Goal: Find specific page/section: Find specific page/section

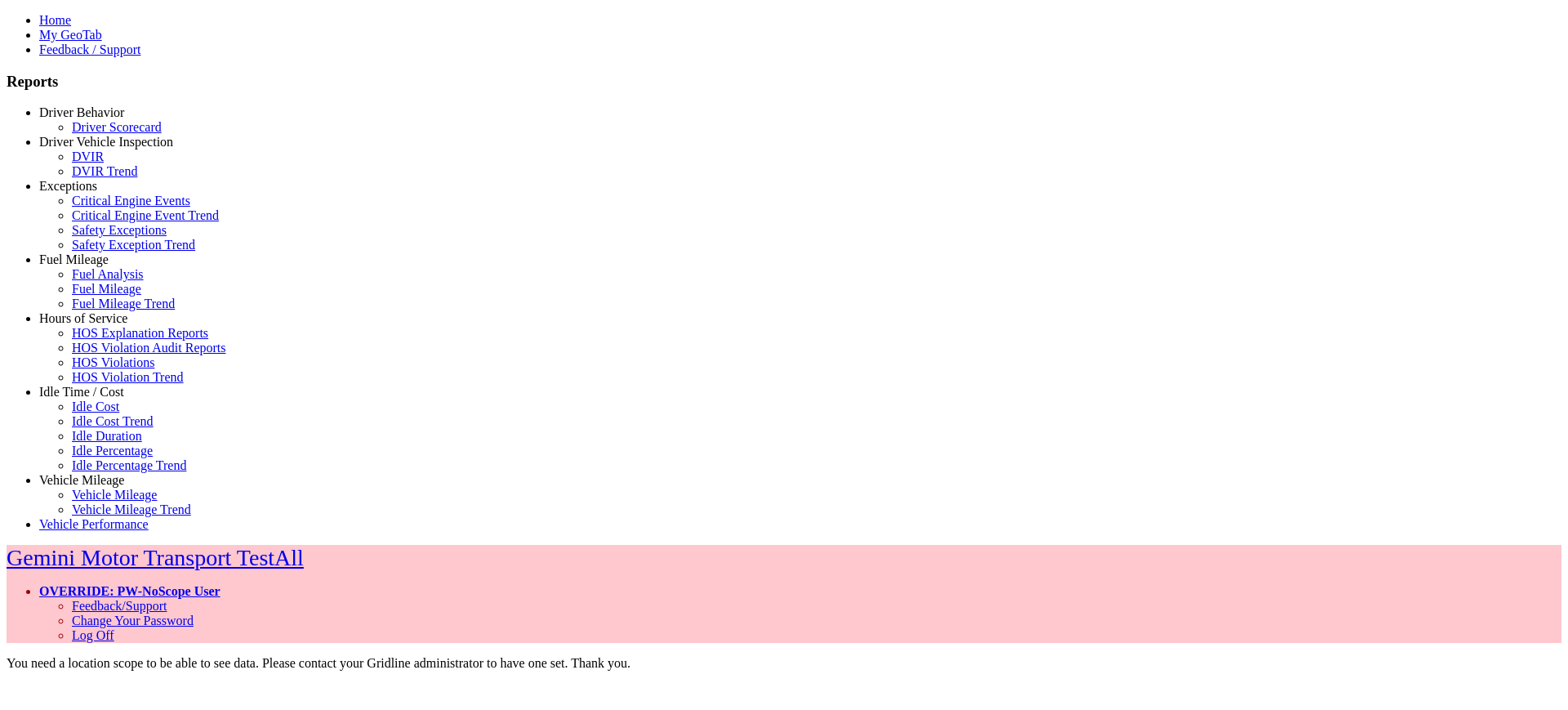
click at [85, 119] on link "Driver Behavior" at bounding box center [82, 112] width 85 height 13
click at [87, 119] on link "Driver Behavior" at bounding box center [82, 112] width 85 height 13
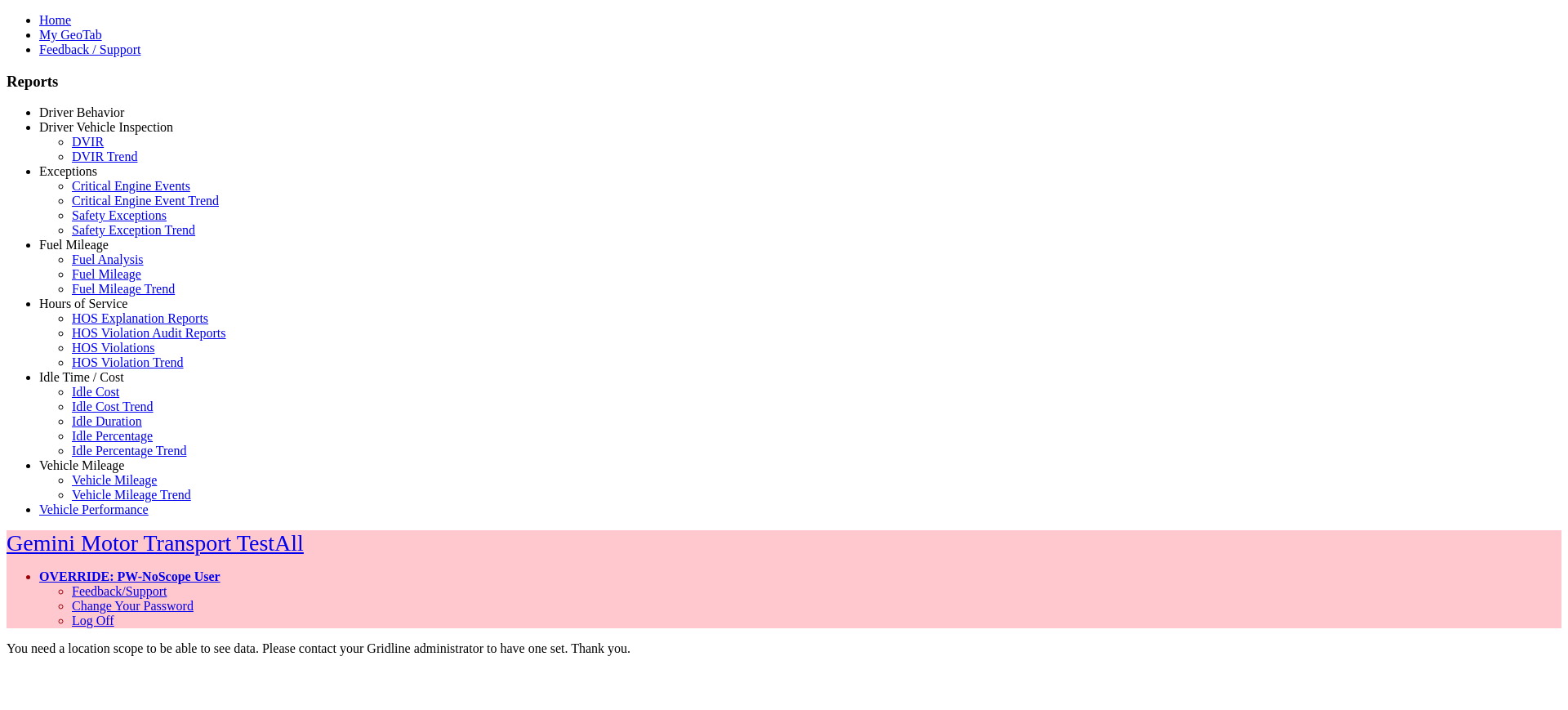
click at [88, 134] on link "Driver Vehicle Inspection" at bounding box center [106, 127] width 134 height 13
click at [102, 149] on link "DVIR" at bounding box center [87, 142] width 32 height 13
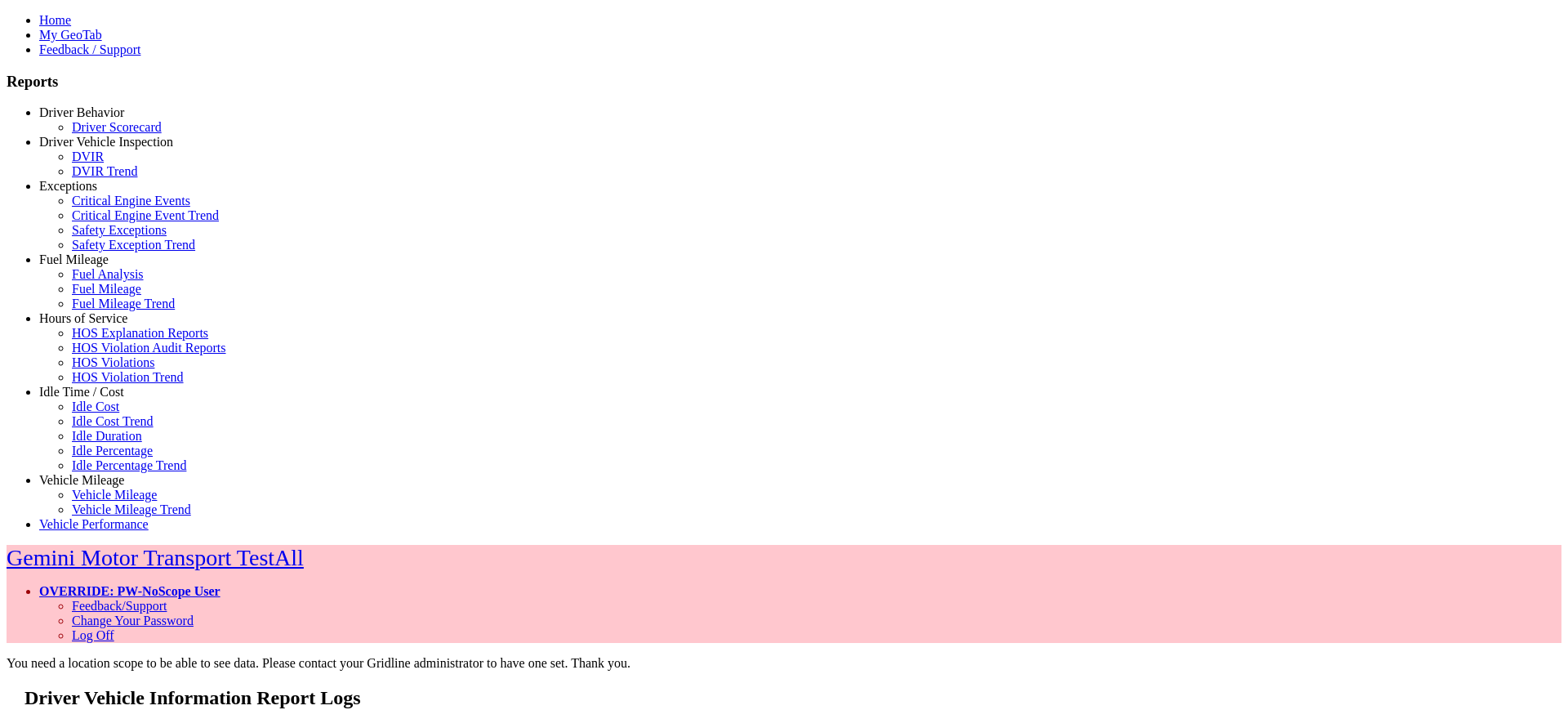
type input "*********"
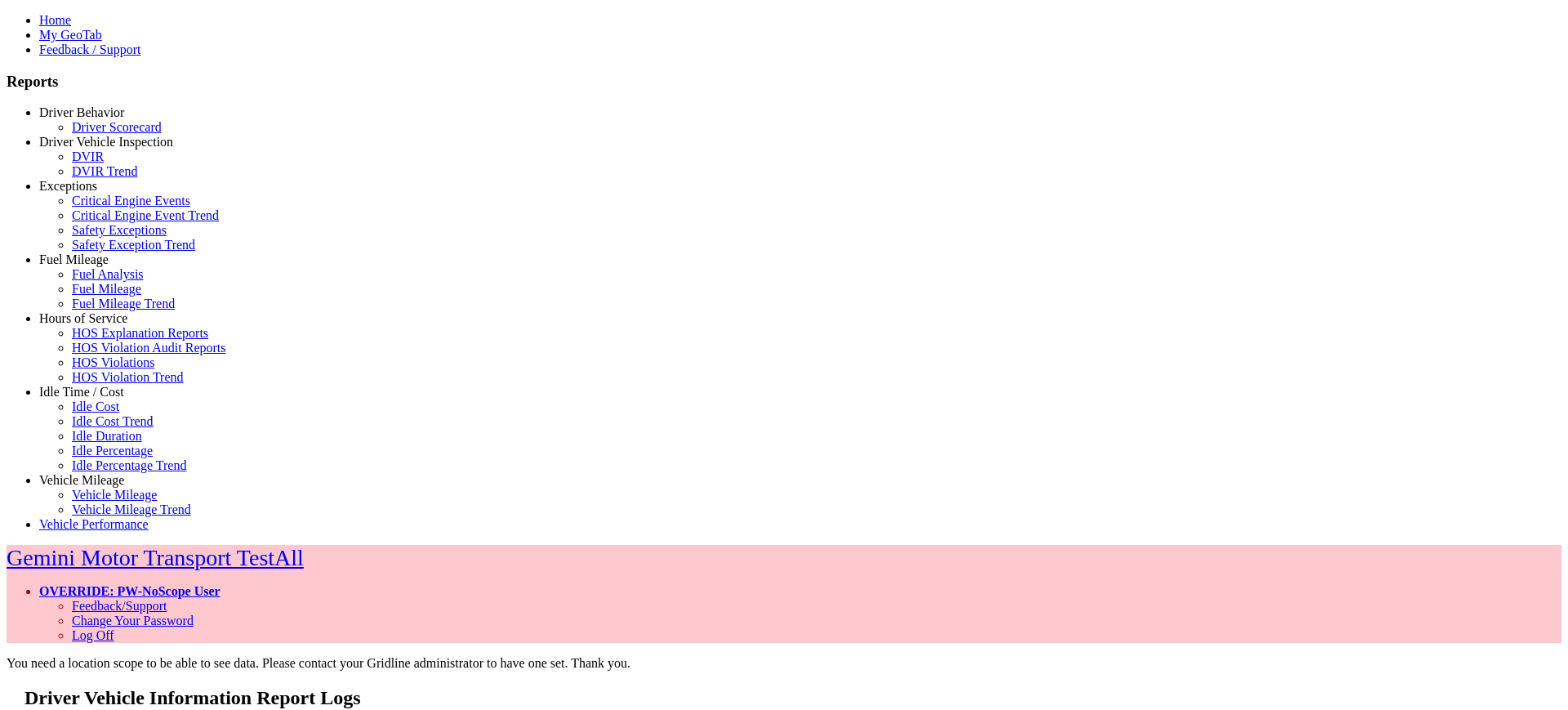
drag, startPoint x: 350, startPoint y: 372, endPoint x: 316, endPoint y: 265, distance: 112.3
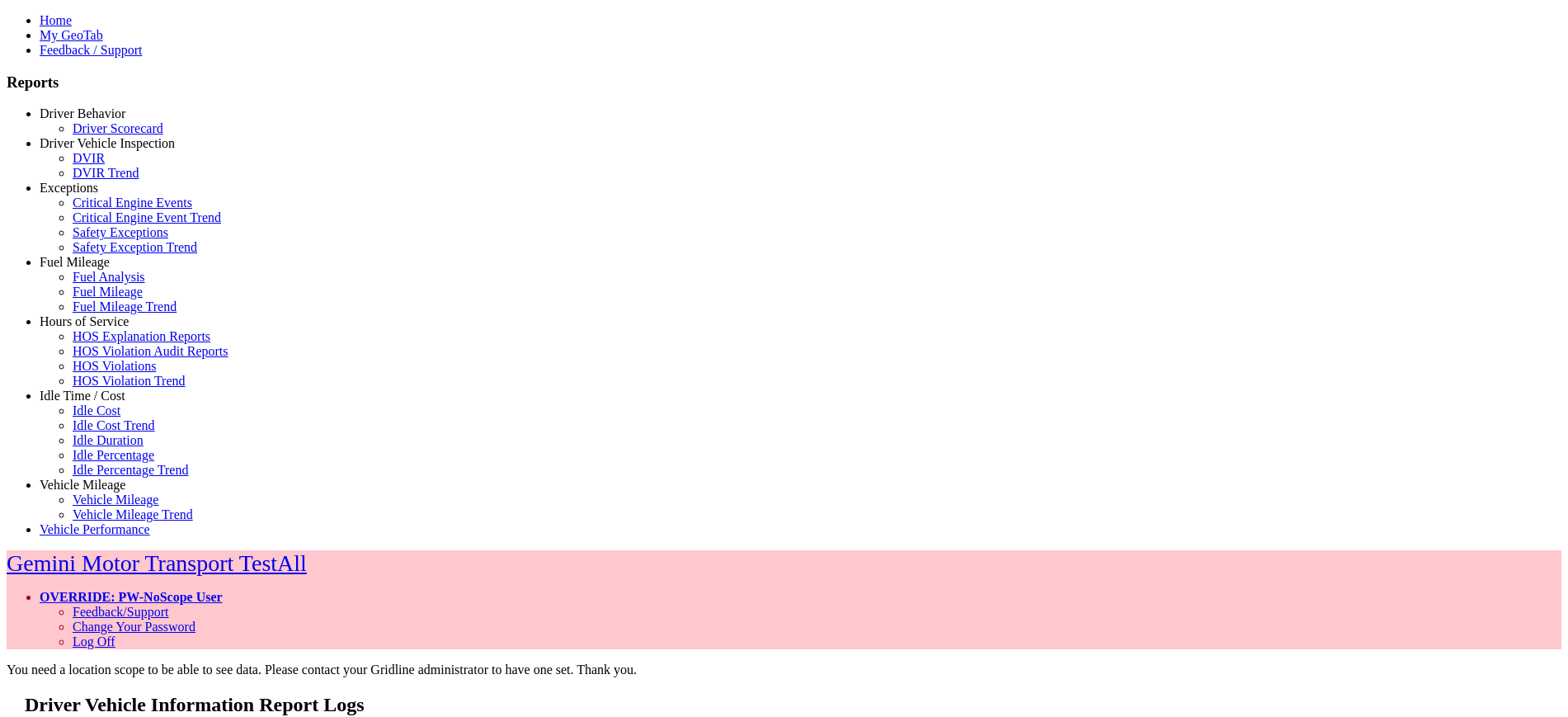
drag, startPoint x: 1088, startPoint y: 214, endPoint x: 927, endPoint y: 209, distance: 161.1
click at [89, 269] on link "Fuel Mileage" at bounding box center [75, 262] width 70 height 14
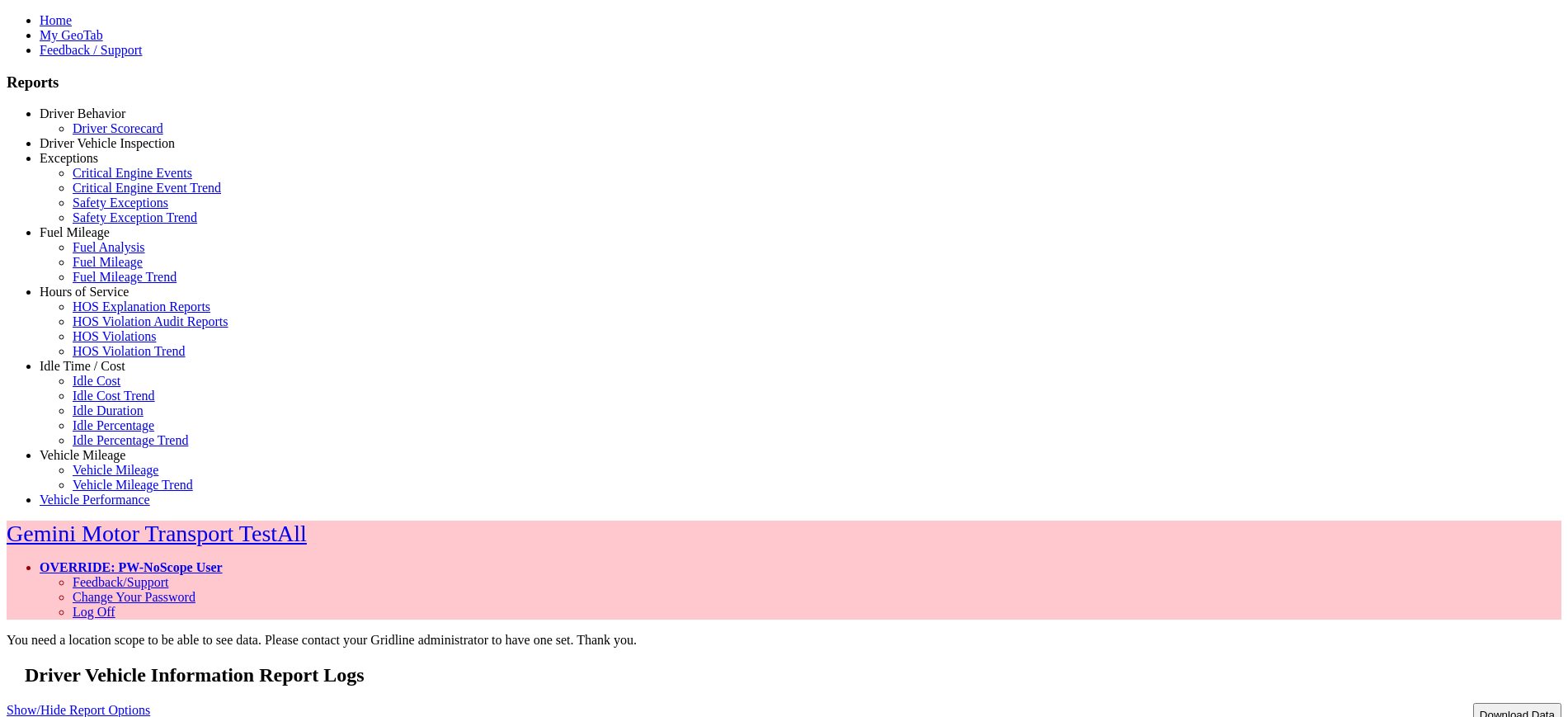
scroll to position [52, 0]
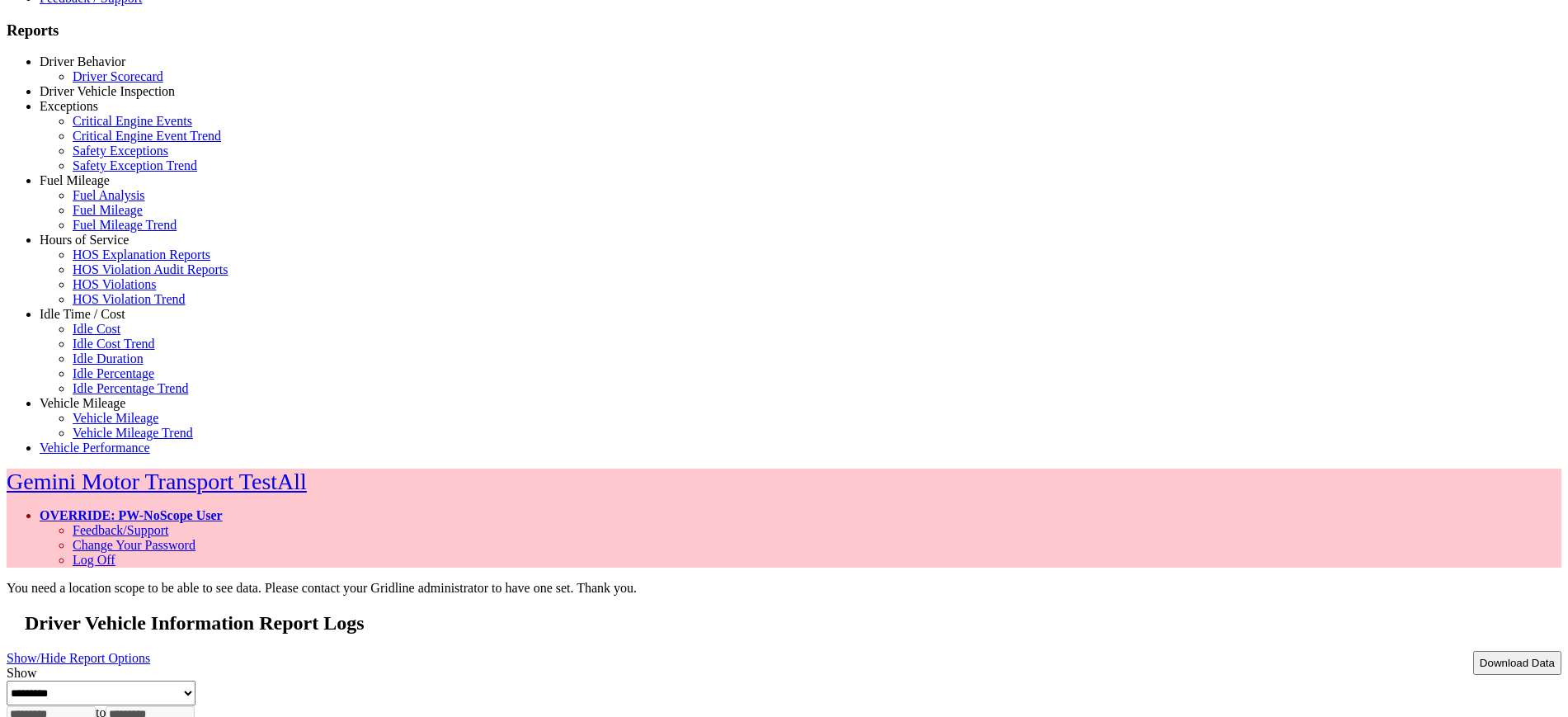
click at [103, 69] on link "Driver Behavior" at bounding box center [82, 61] width 86 height 14
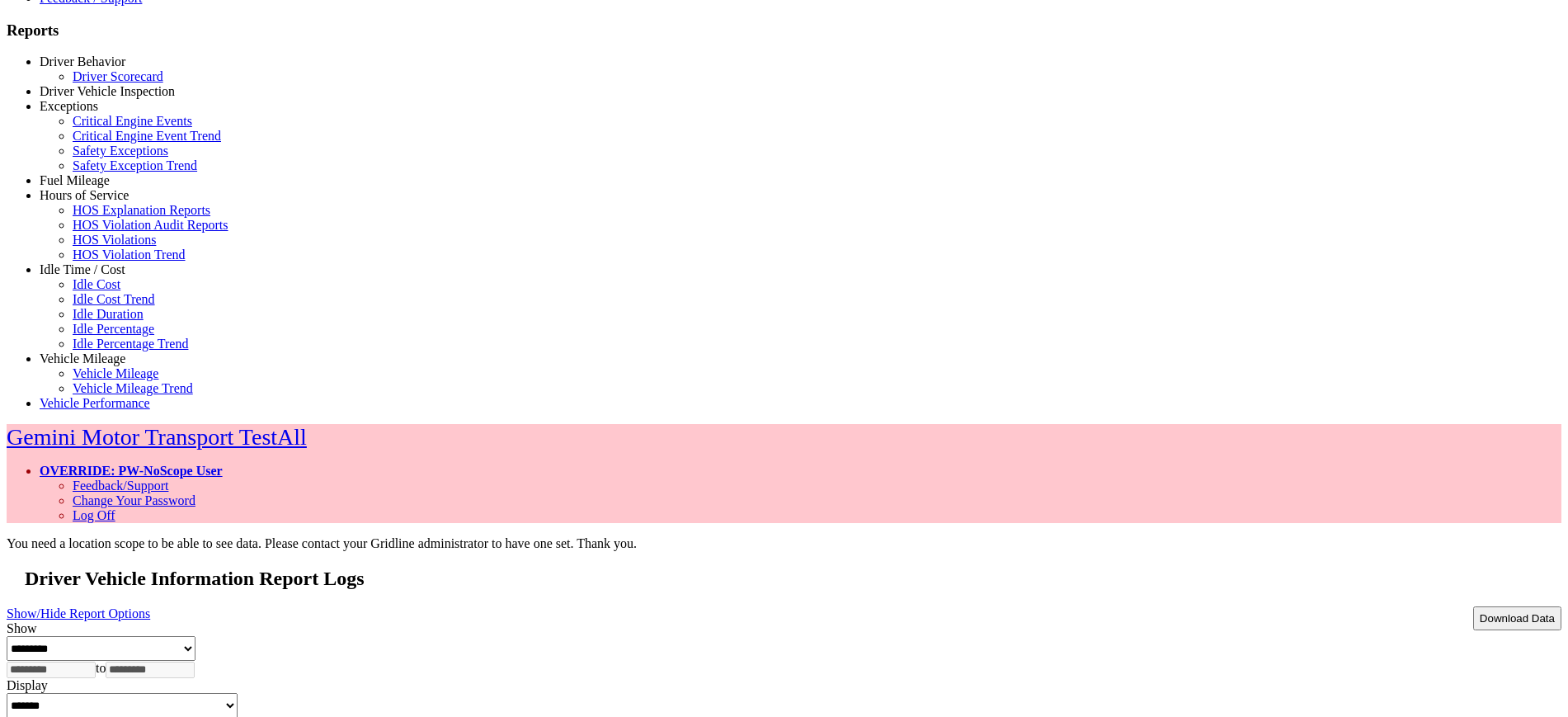
click at [98, 98] on link "Driver Vehicle Inspection" at bounding box center [108, 91] width 136 height 14
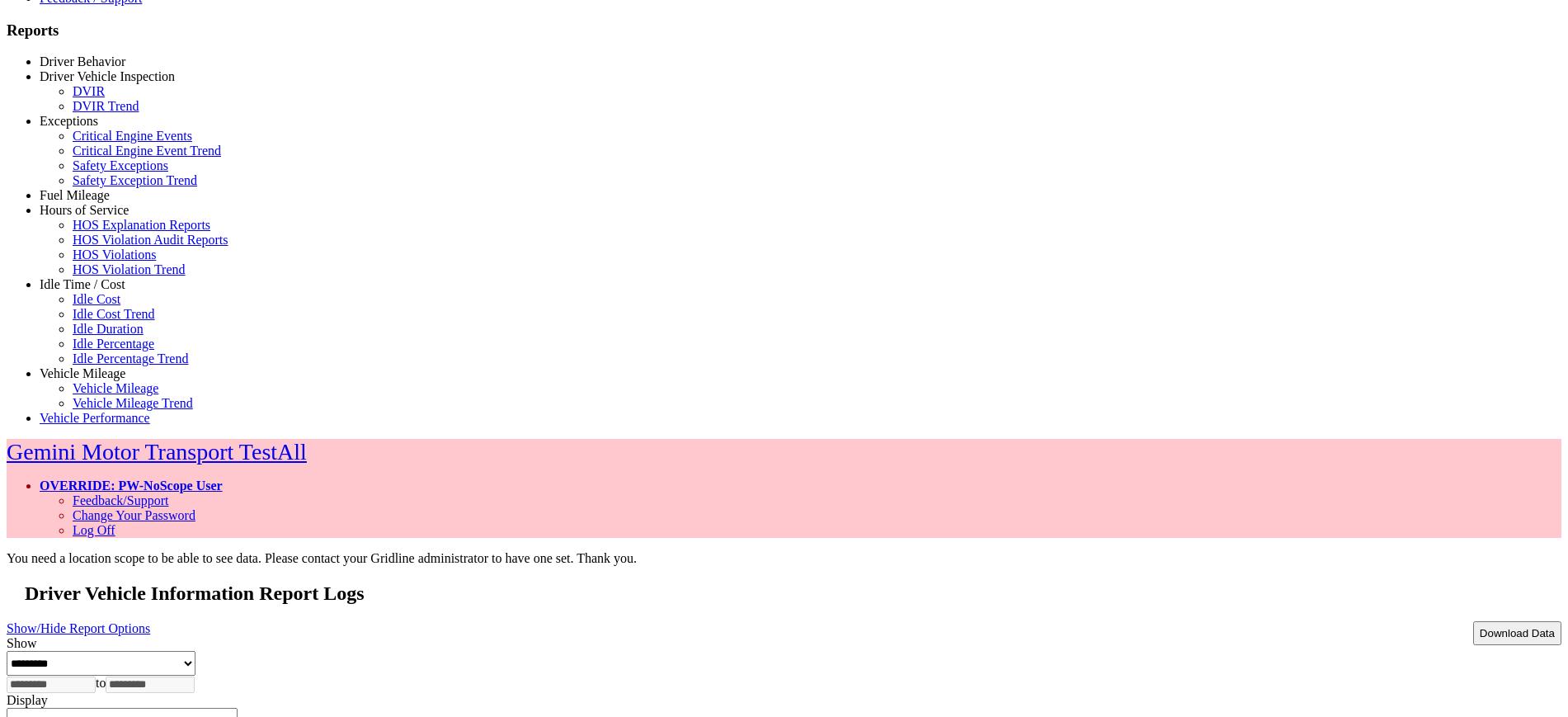
drag, startPoint x: 89, startPoint y: 279, endPoint x: 88, endPoint y: 287, distance: 8.1
click at [90, 128] on link "Exceptions" at bounding box center [69, 121] width 58 height 14
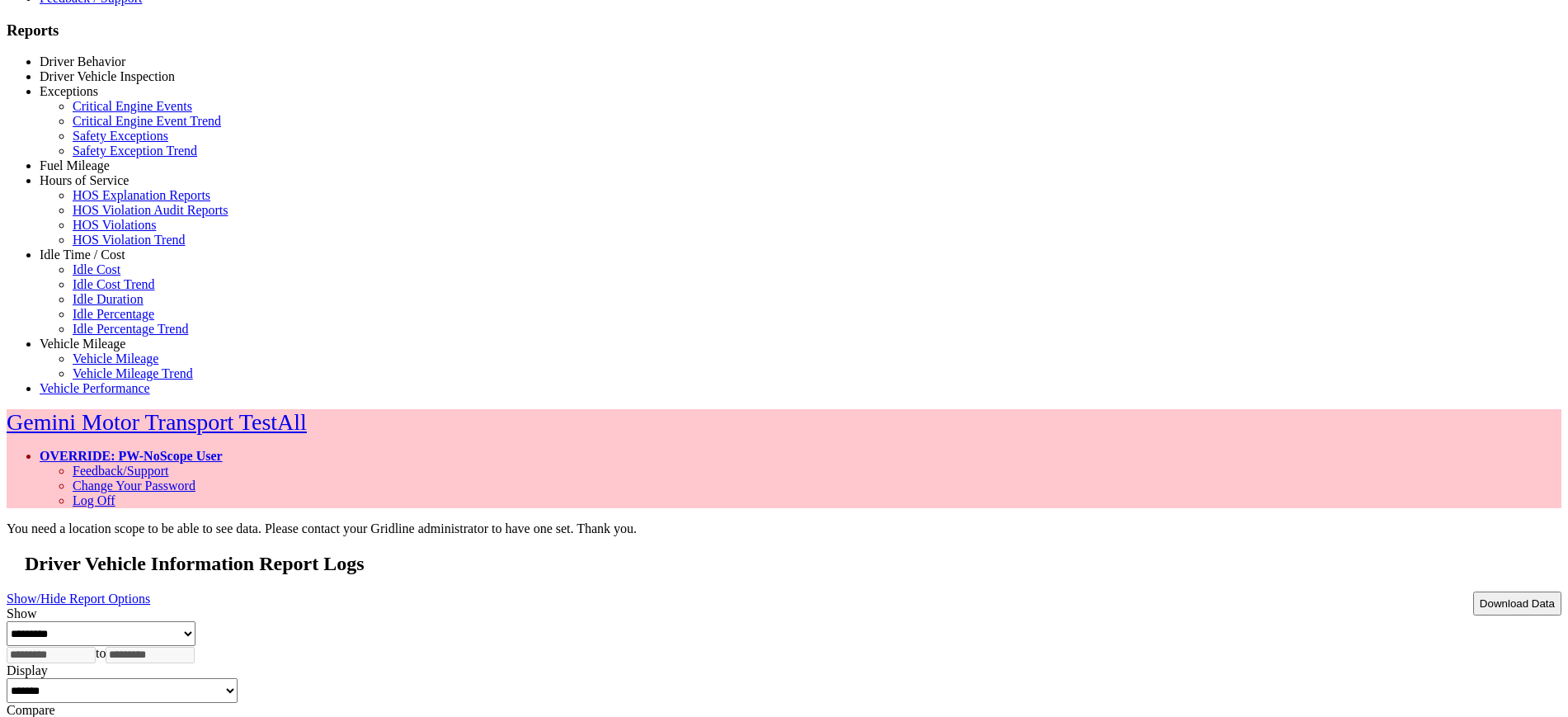
click at [79, 172] on link "Fuel Mileage" at bounding box center [75, 166] width 70 height 14
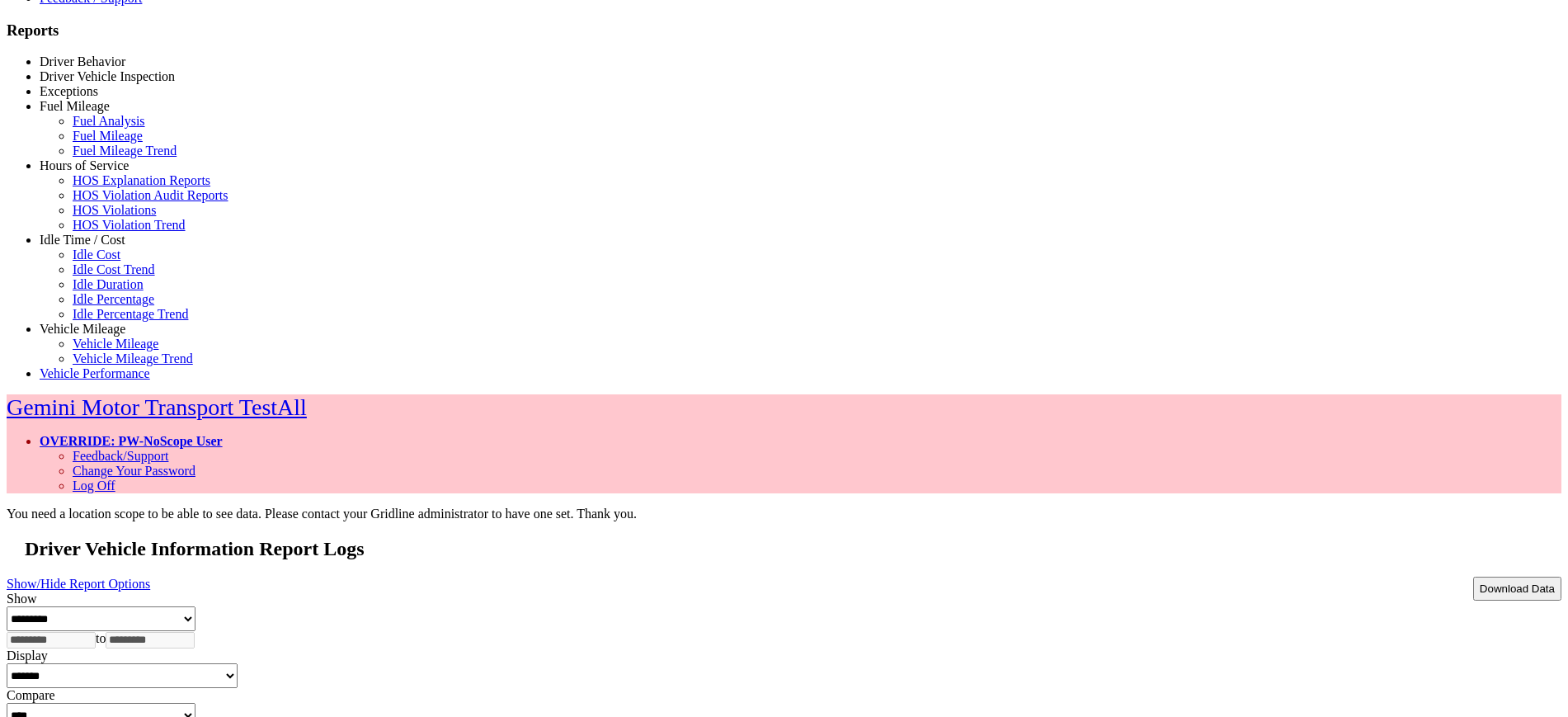
click at [95, 172] on link "Hours of Service" at bounding box center [84, 166] width 89 height 14
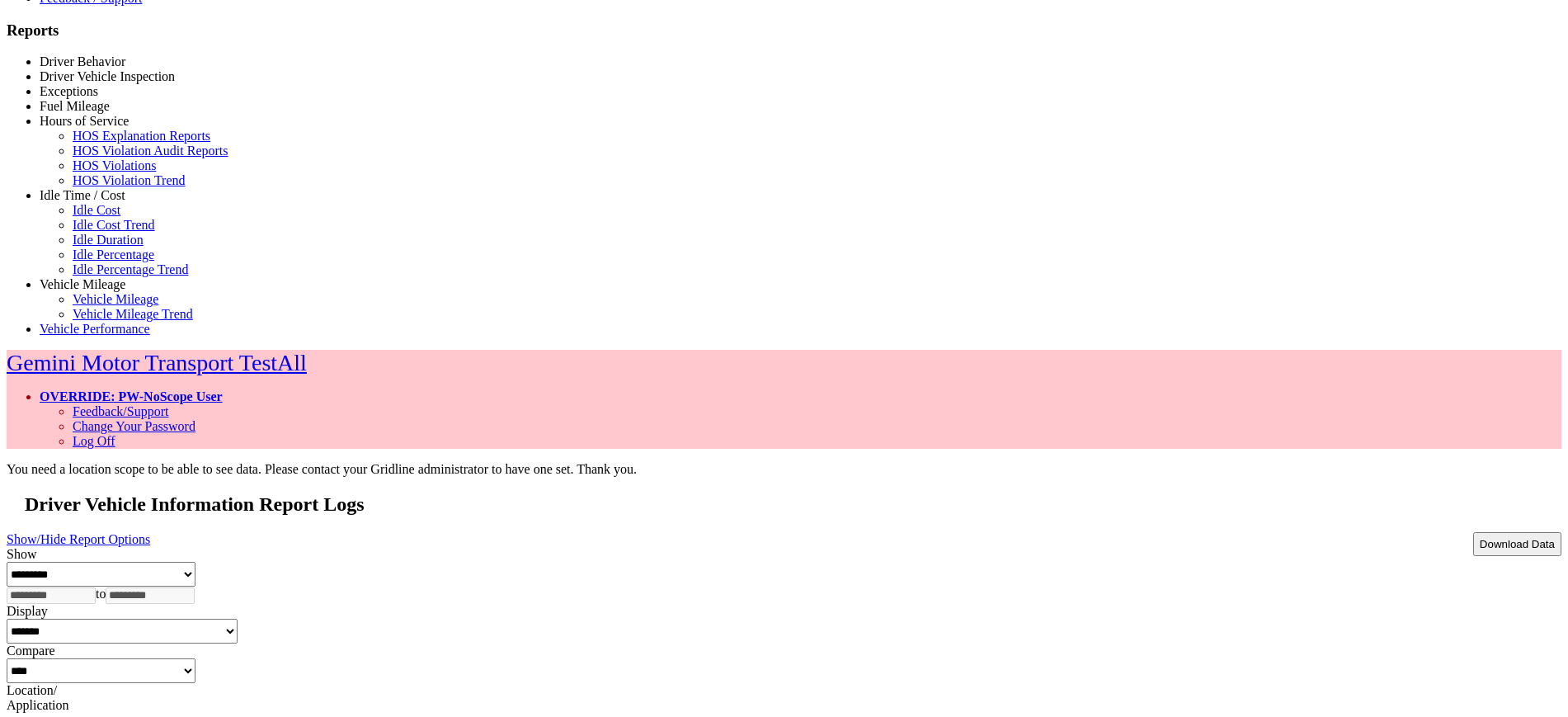
click at [125, 203] on link "Idle Time / Cost" at bounding box center [82, 195] width 86 height 14
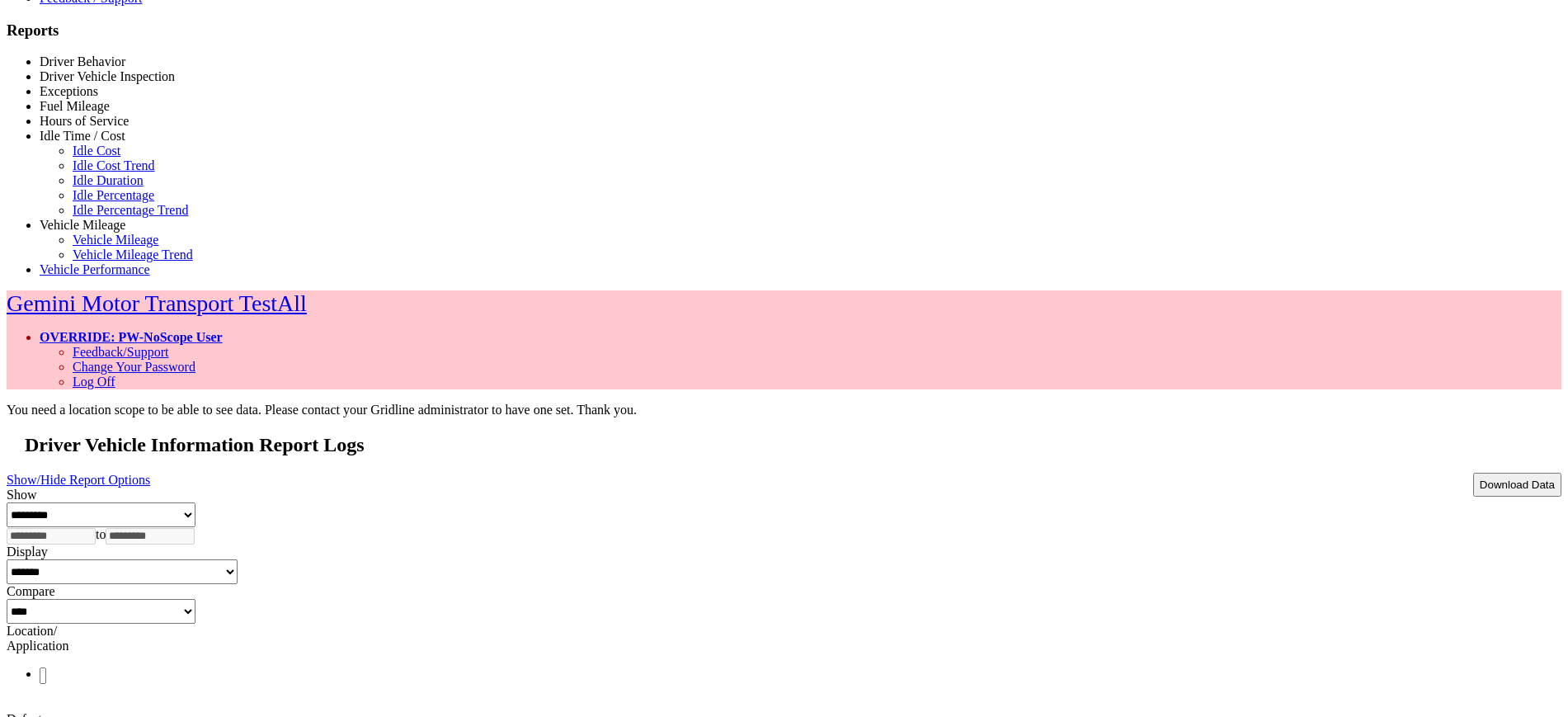
drag, startPoint x: 118, startPoint y: 541, endPoint x: 123, endPoint y: 531, distance: 11.2
click at [118, 232] on link "Vehicle Mileage" at bounding box center [82, 225] width 86 height 14
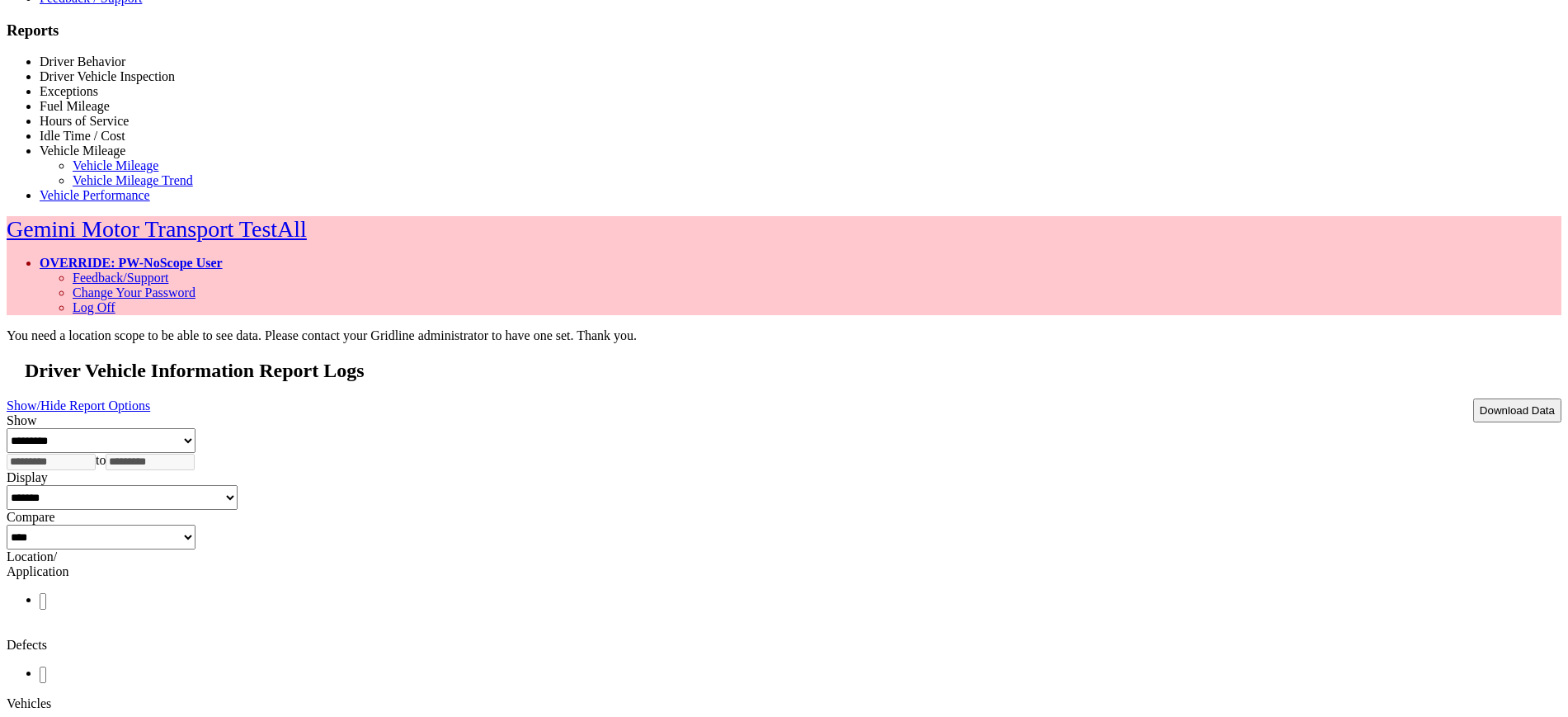
scroll to position [0, 0]
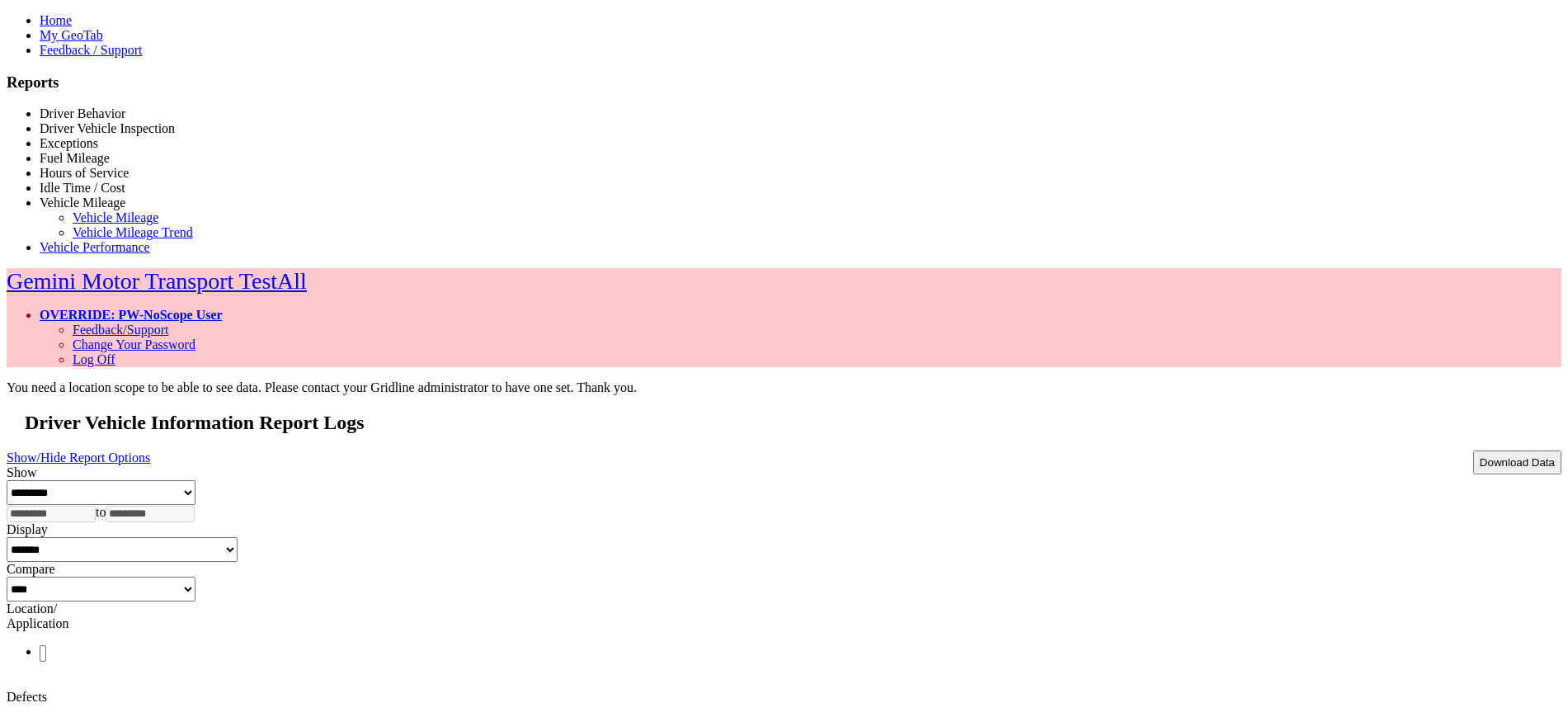
click at [223, 308] on link "OVERRIDE: PW-NoScope User" at bounding box center [131, 315] width 183 height 14
click at [115, 353] on link "Log Off" at bounding box center [94, 359] width 43 height 14
